Goal: Task Accomplishment & Management: Use online tool/utility

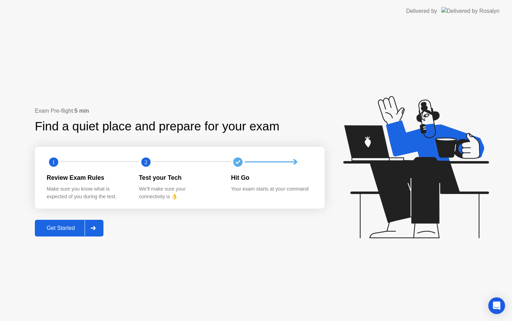
click at [94, 225] on div at bounding box center [93, 228] width 17 height 16
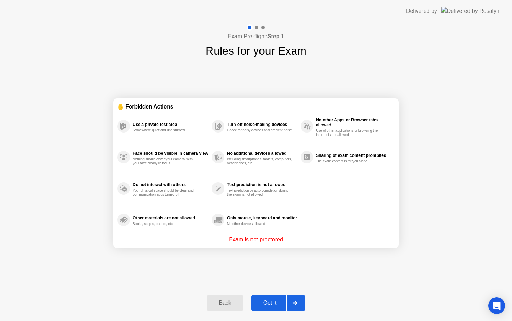
click at [295, 303] on icon at bounding box center [294, 303] width 5 height 4
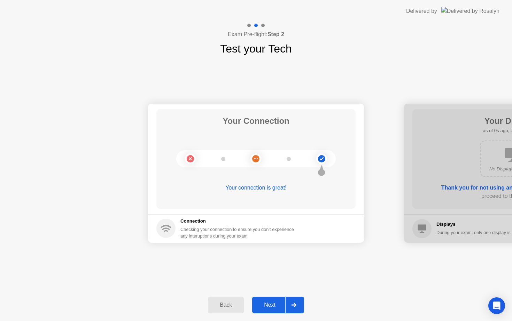
click at [294, 308] on div at bounding box center [293, 305] width 17 height 16
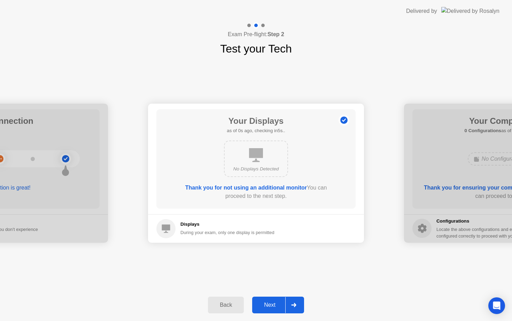
click at [294, 308] on div at bounding box center [293, 305] width 17 height 16
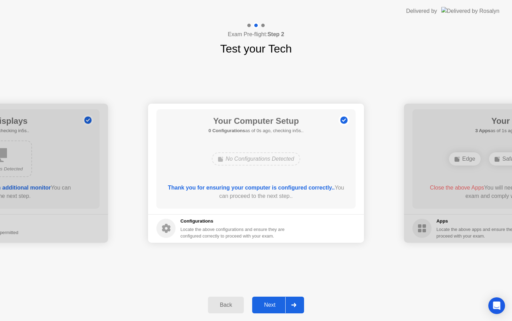
click at [293, 308] on div at bounding box center [293, 305] width 17 height 16
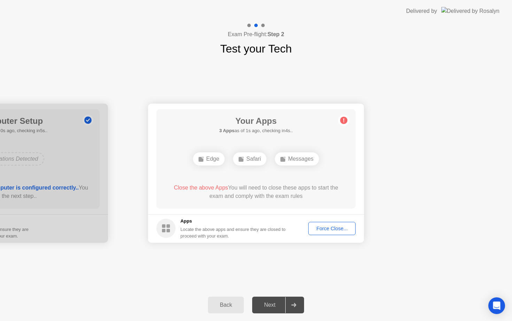
click at [343, 227] on div "Force Close..." at bounding box center [332, 229] width 42 height 6
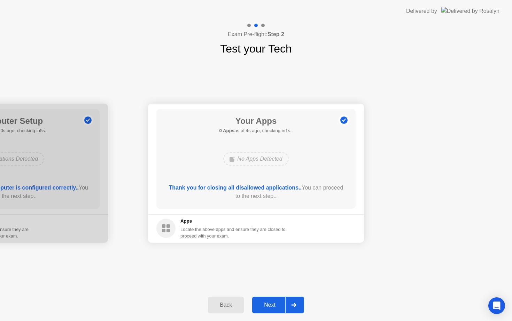
click at [292, 305] on icon at bounding box center [293, 305] width 5 height 4
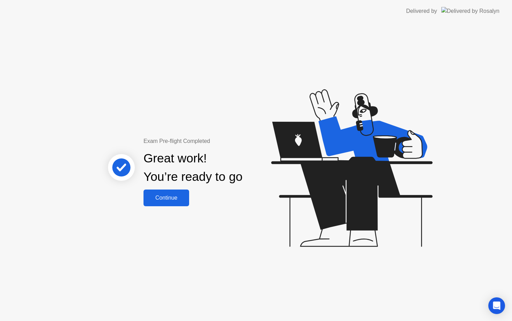
click at [172, 195] on div "Continue" at bounding box center [166, 198] width 41 height 6
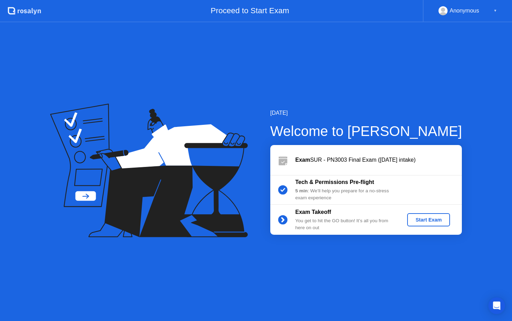
click at [429, 220] on div "Start Exam" at bounding box center [428, 220] width 37 height 6
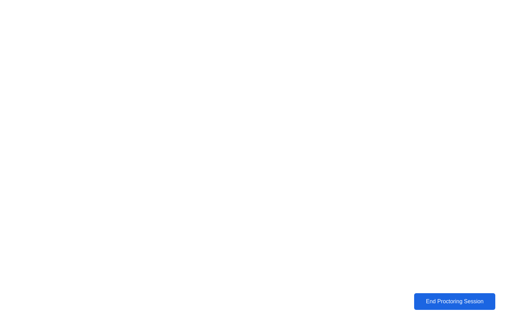
click at [456, 307] on button "End Proctoring Session" at bounding box center [454, 301] width 81 height 17
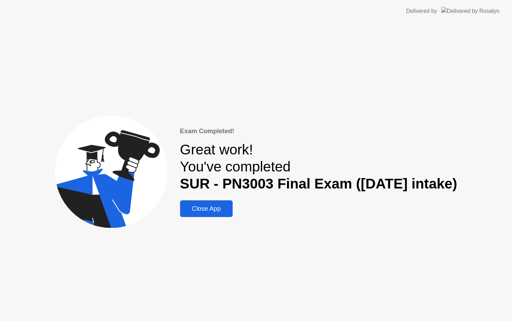
click at [205, 197] on div "Exam Completed! Great work! You've completed SUR - PN3003 Final Exam ([DATE] in…" at bounding box center [318, 171] width 277 height 91
click at [208, 206] on div "Close App" at bounding box center [206, 209] width 48 height 8
